Goal: Register for event/course

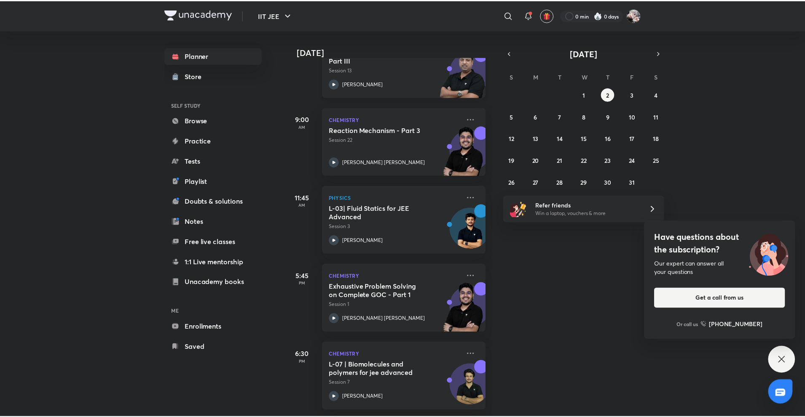
scroll to position [83, 0]
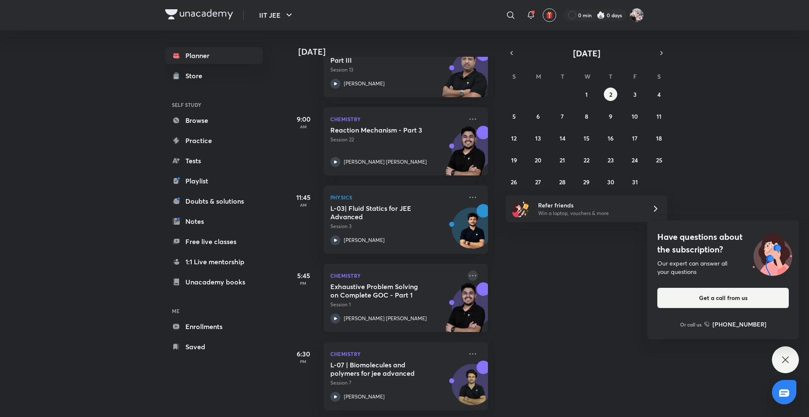
click at [468, 273] on icon at bounding box center [473, 276] width 10 height 10
click at [521, 313] on li "Go to course page" at bounding box center [525, 307] width 83 height 19
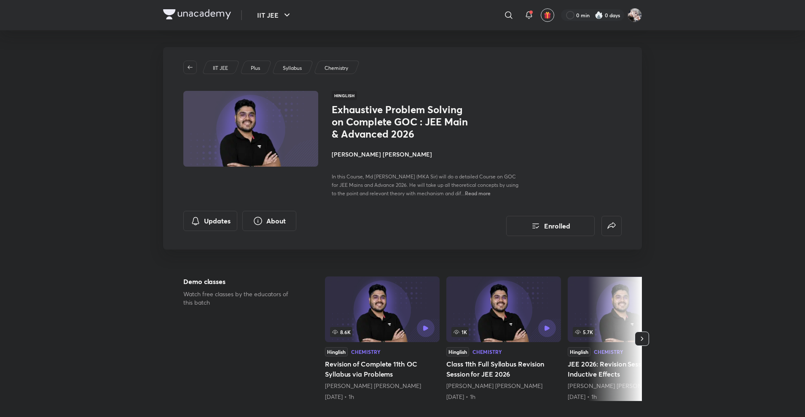
click at [381, 164] on div "Exhaustive Problem Solving on Complete GOC : JEE Main & Advanced 2026 [PERSON_N…" at bounding box center [426, 151] width 189 height 94
click at [366, 156] on h4 "[PERSON_NAME] [PERSON_NAME]" at bounding box center [426, 154] width 189 height 9
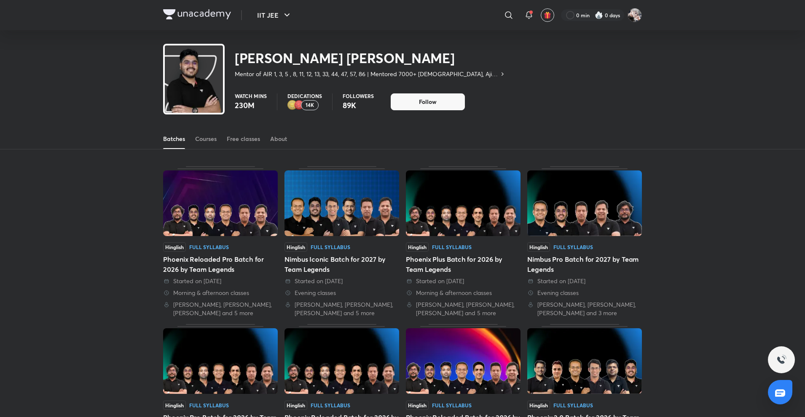
click at [194, 138] on div "Batches Courses Free classes About" at bounding box center [402, 139] width 479 height 20
click at [211, 138] on div "Courses" at bounding box center [205, 139] width 21 height 8
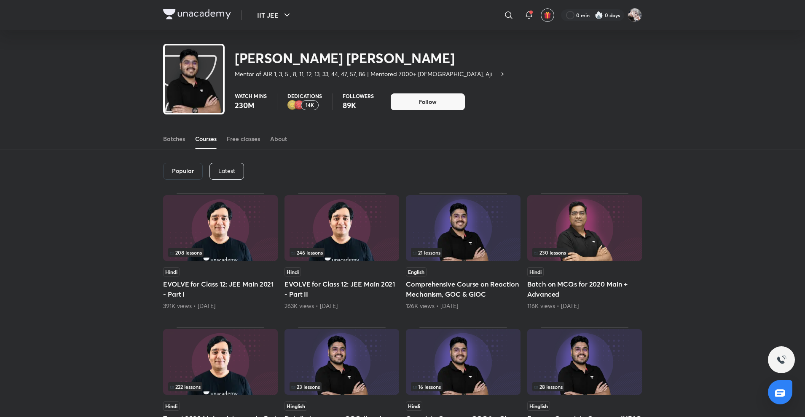
click at [227, 175] on div "Latest" at bounding box center [226, 171] width 35 height 17
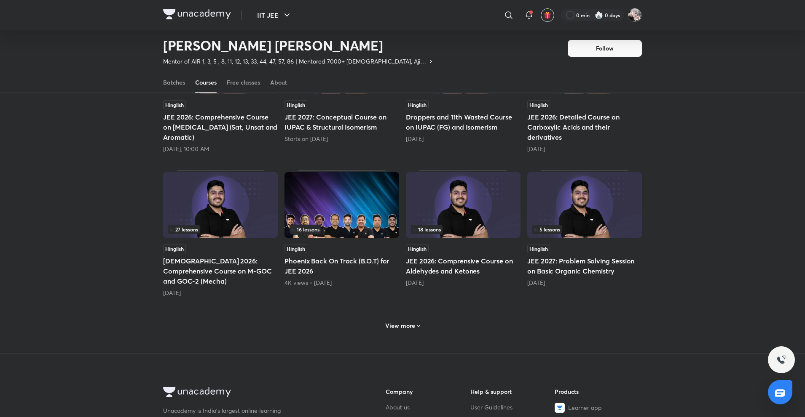
scroll to position [289, 0]
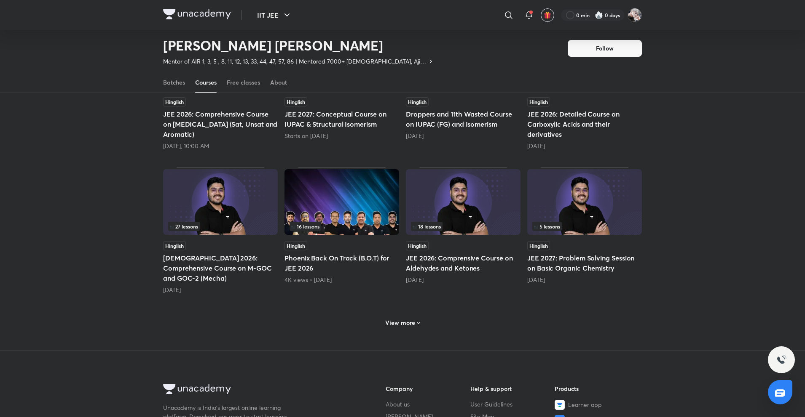
click at [452, 213] on img at bounding box center [463, 202] width 115 height 66
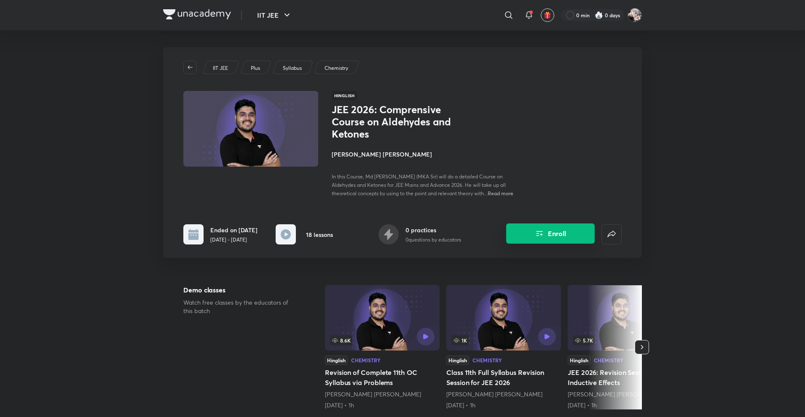
click at [548, 240] on button "Enroll" at bounding box center [550, 234] width 88 height 20
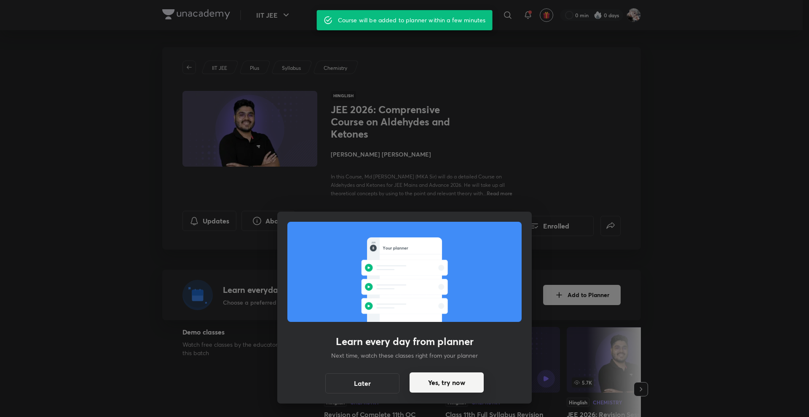
click at [450, 384] on button "Yes, try now" at bounding box center [446, 383] width 74 height 20
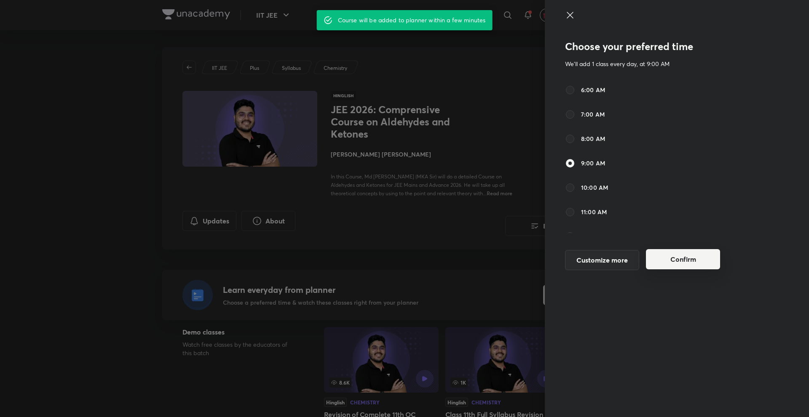
click at [670, 250] on button "Confirm" at bounding box center [683, 259] width 74 height 20
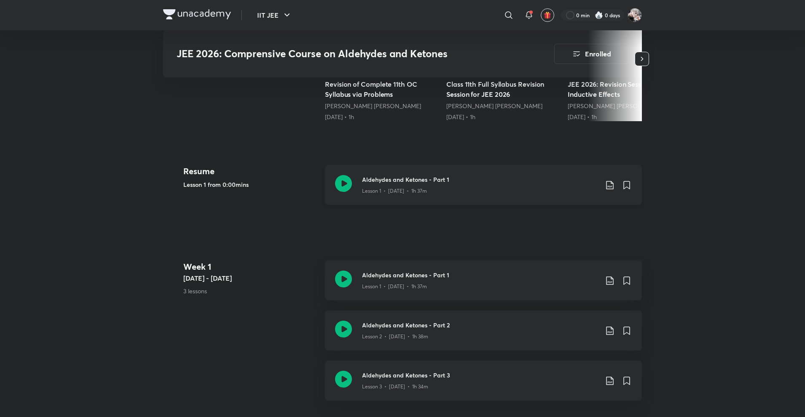
scroll to position [337, 0]
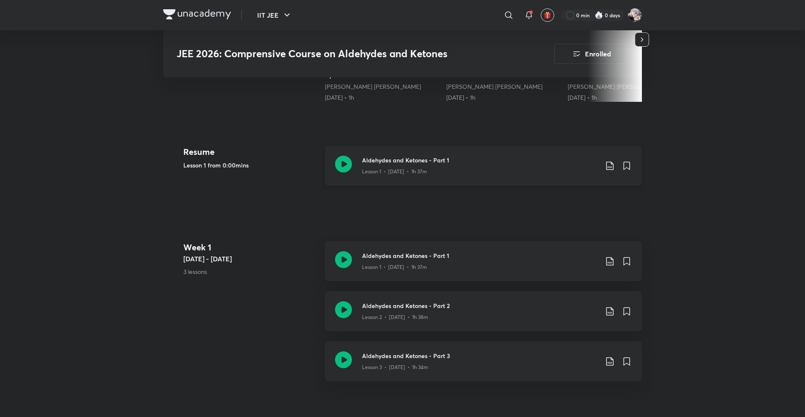
click at [433, 174] on div "Lesson 1 • [DATE] • 1h 37m" at bounding box center [480, 170] width 236 height 11
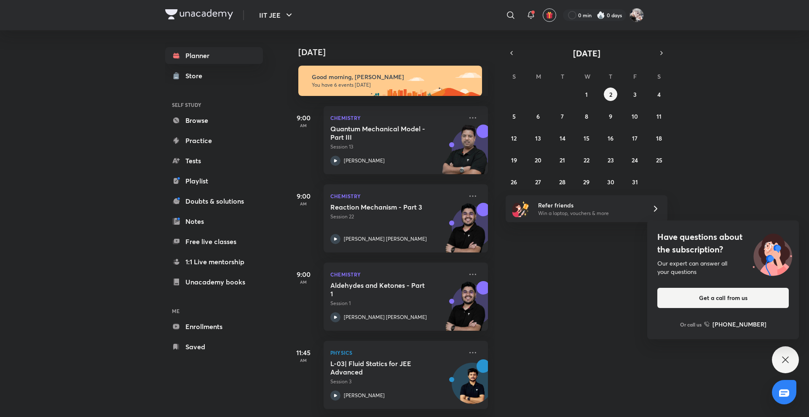
click at [601, 103] on div "28 29 30 1 2 3 4 5 6 7 8 9 10 11 12 13 14 15 16 17 18 19 20 21 22 23 24 25 26 2…" at bounding box center [587, 138] width 162 height 101
click at [595, 103] on div "28 29 30 1 2 3 4 5 6 7 8 9 10 11 12 13 14 15 16 17 18 19 20 21 22 23 24 25 26 2…" at bounding box center [587, 138] width 162 height 101
click at [583, 91] on button "1" at bounding box center [586, 94] width 13 height 13
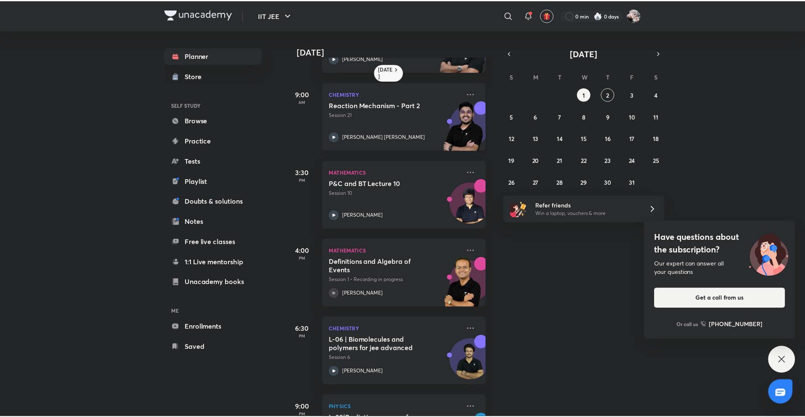
scroll to position [201, 0]
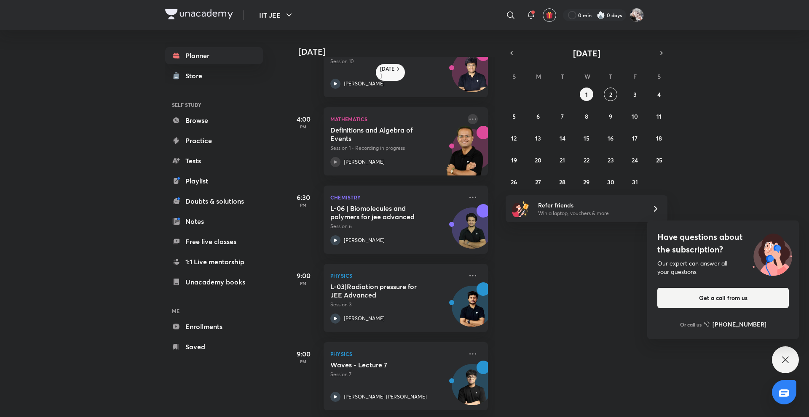
click at [468, 114] on icon at bounding box center [473, 119] width 10 height 10
click at [522, 153] on p "Go to course page" at bounding box center [531, 150] width 58 height 9
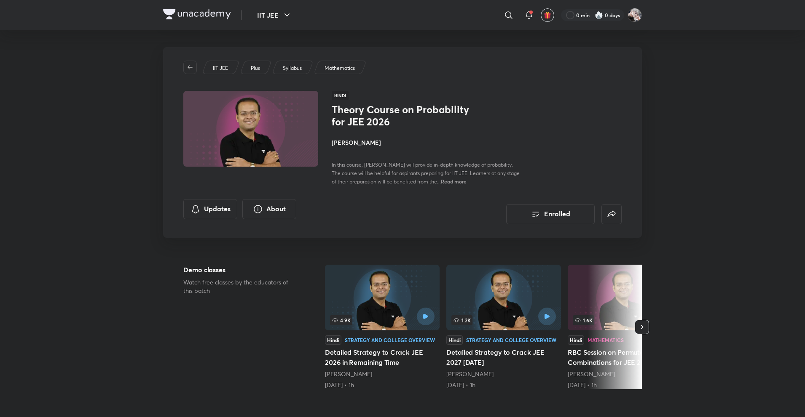
click at [355, 143] on h4 "Vineet Loomba" at bounding box center [426, 142] width 189 height 9
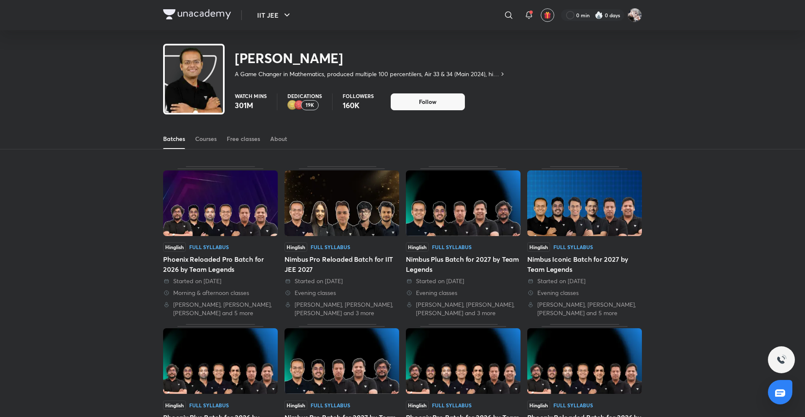
click at [193, 138] on div "Batches Courses Free classes About" at bounding box center [402, 139] width 479 height 20
click at [198, 139] on div "Courses" at bounding box center [205, 139] width 21 height 8
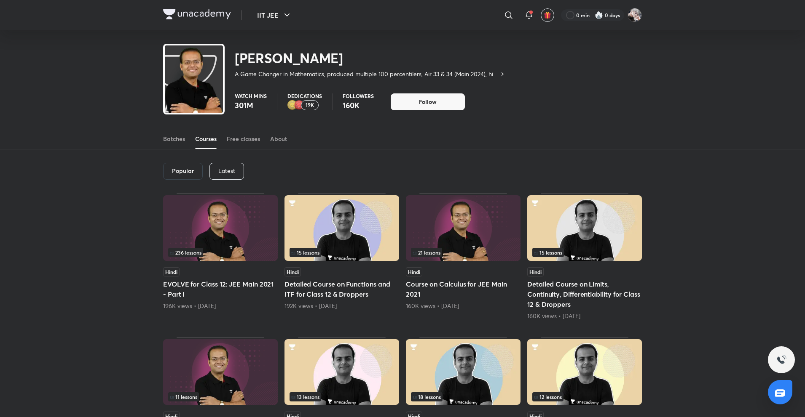
click at [226, 163] on div "Popular Latest" at bounding box center [402, 172] width 479 height 44
click at [229, 166] on div "Latest" at bounding box center [226, 171] width 35 height 17
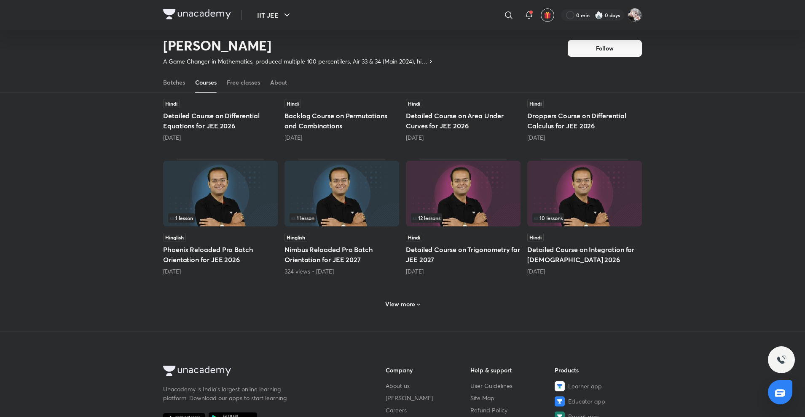
scroll to position [289, 0]
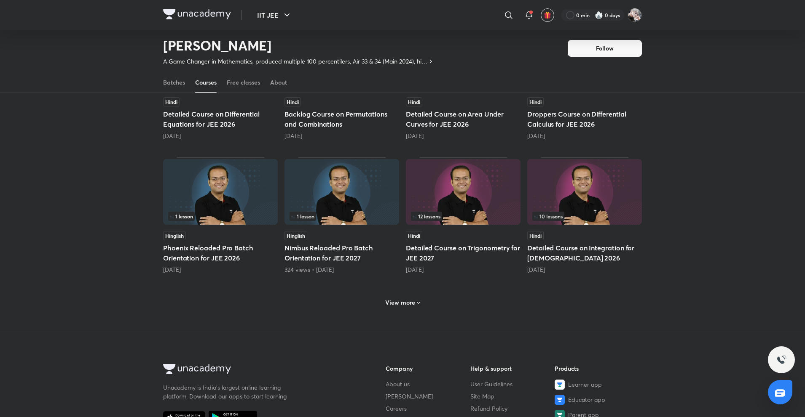
click at [411, 313] on div "4 lessons Hindi Theory Course on Probability for JEE 2026 Tomorrow, 4:00 PM Les…" at bounding box center [402, 105] width 479 height 452
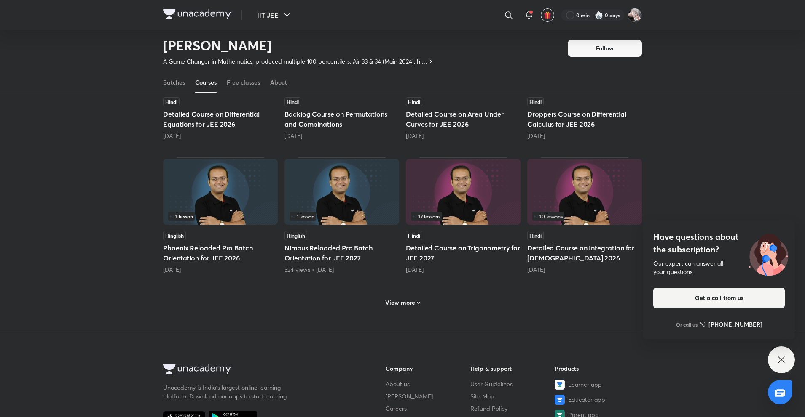
click at [543, 243] on h5 "Detailed Course on Integration for JEE 2026" at bounding box center [584, 253] width 115 height 20
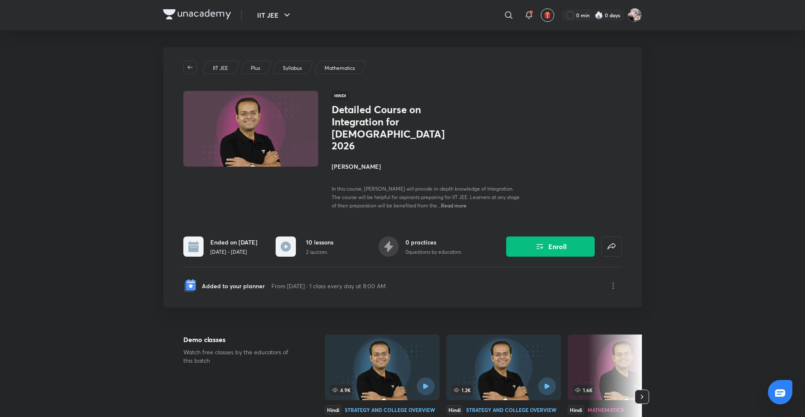
click at [537, 223] on div "Enroll" at bounding box center [550, 240] width 142 height 34
click at [551, 236] on button "Enroll" at bounding box center [550, 246] width 88 height 20
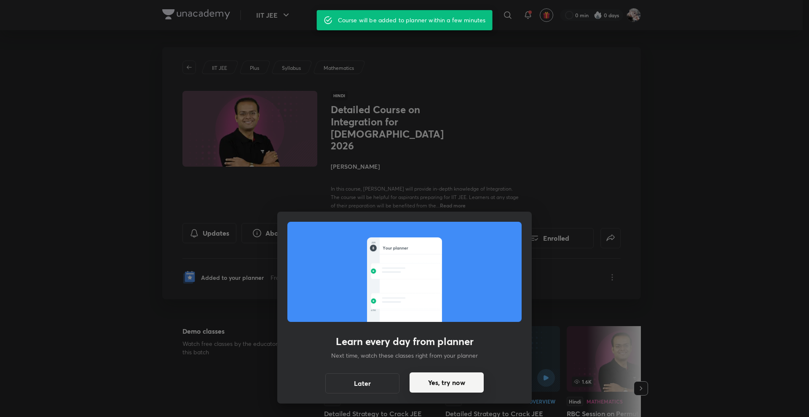
click at [437, 393] on div "Later Yes, try now" at bounding box center [404, 384] width 158 height 20
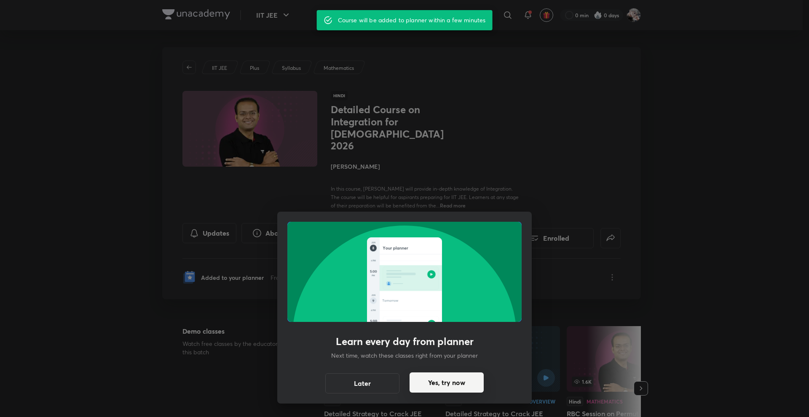
click at [418, 382] on button "Yes, try now" at bounding box center [446, 383] width 74 height 20
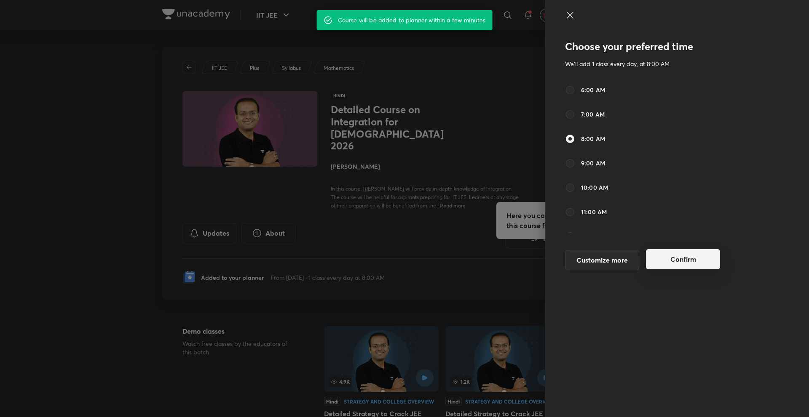
click at [674, 254] on button "Confirm" at bounding box center [683, 259] width 74 height 20
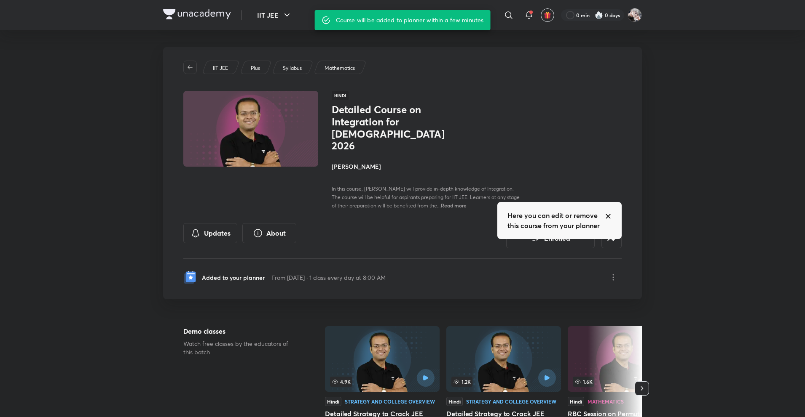
click at [425, 223] on div "Updates About Enrolled" at bounding box center [402, 235] width 438 height 25
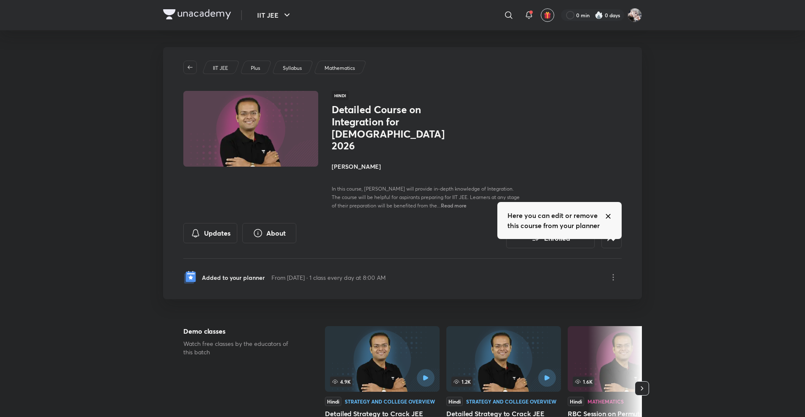
click at [608, 218] on icon at bounding box center [608, 216] width 7 height 7
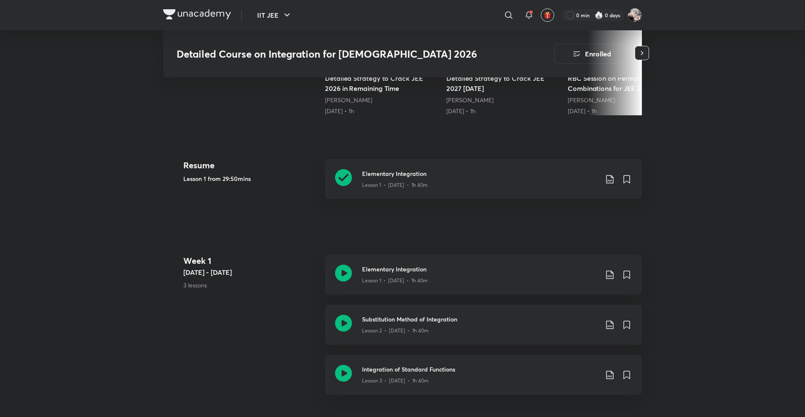
scroll to position [337, 0]
click at [402, 177] on div "Lesson 1 • Aug 12 • 1h 40m" at bounding box center [480, 182] width 236 height 11
